Goal: Find specific page/section: Find specific page/section

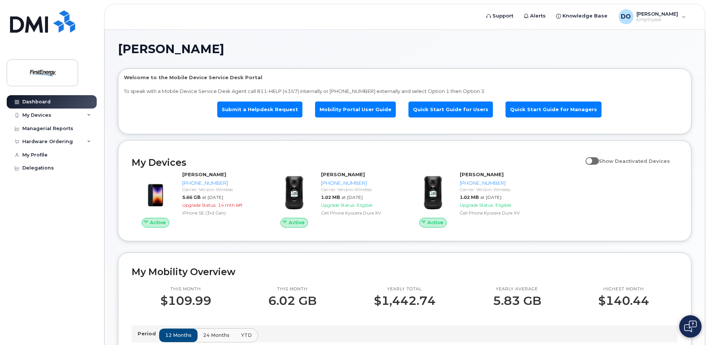
click at [599, 161] on span at bounding box center [591, 160] width 13 height 7
click at [591, 160] on input "Show Deactivated Devices" at bounding box center [588, 157] width 6 height 6
click at [597, 161] on span at bounding box center [591, 160] width 13 height 7
click at [591, 160] on input "Show Deactivated Devices" at bounding box center [588, 157] width 6 height 6
checkbox input "false"
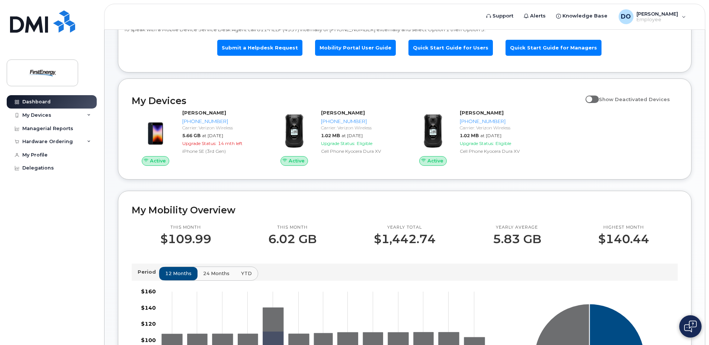
scroll to position [18, 0]
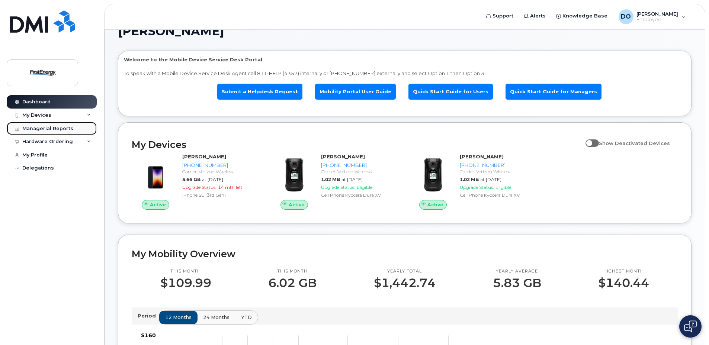
click at [45, 133] on link "Managerial Reports" at bounding box center [52, 128] width 90 height 13
click at [89, 115] on icon at bounding box center [89, 115] width 4 height 4
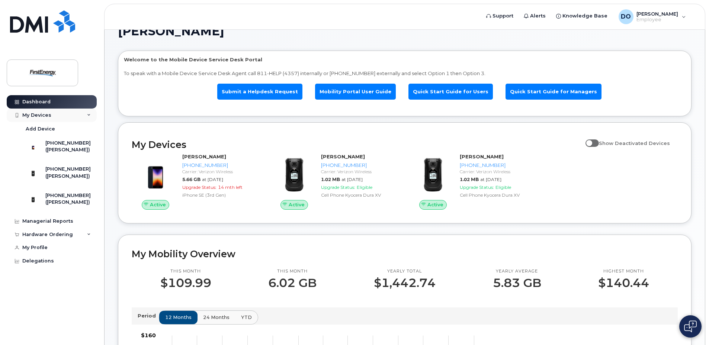
click at [89, 115] on icon at bounding box center [89, 115] width 4 height 4
